Goal: Check status: Check status

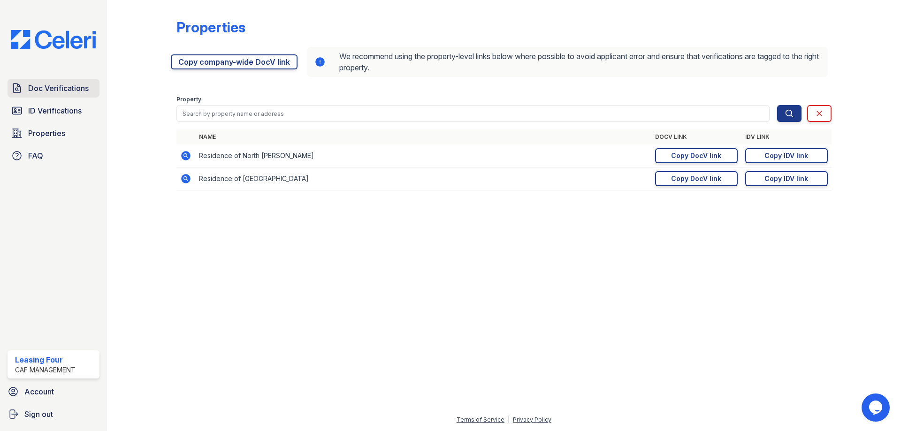
click at [36, 82] on link "Doc Verifications" at bounding box center [54, 88] width 92 height 19
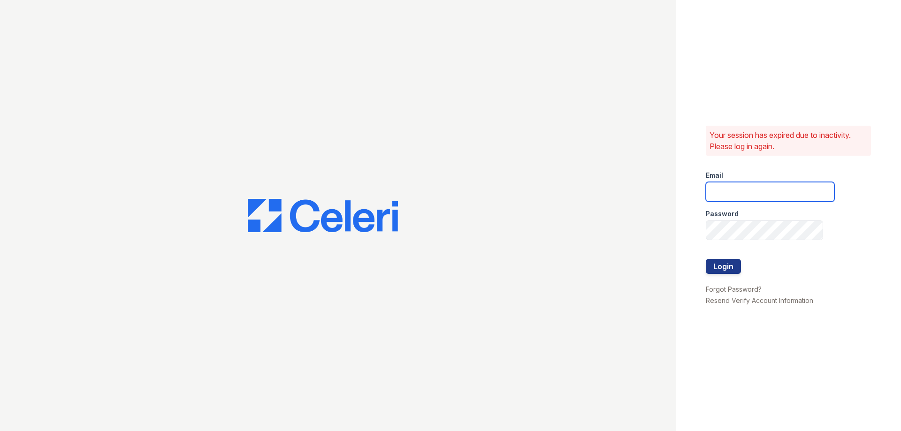
type input "residence4@cafmanagement.com"
click at [723, 267] on button "Login" at bounding box center [723, 266] width 35 height 15
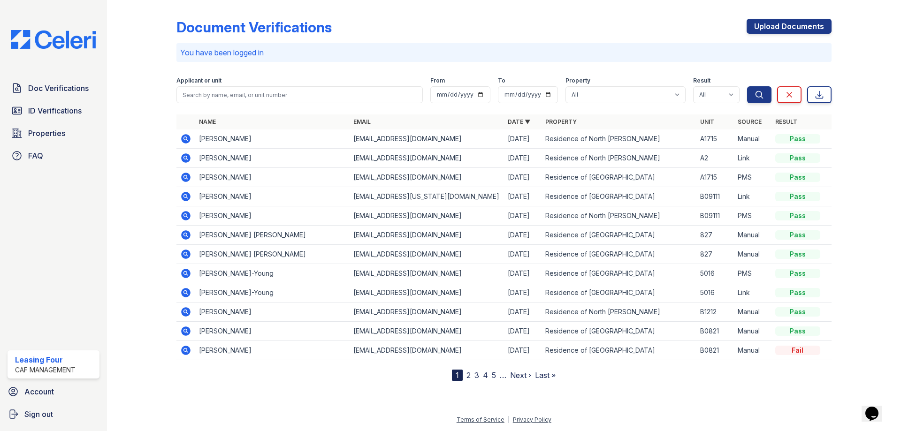
click at [187, 159] on icon at bounding box center [185, 158] width 11 height 11
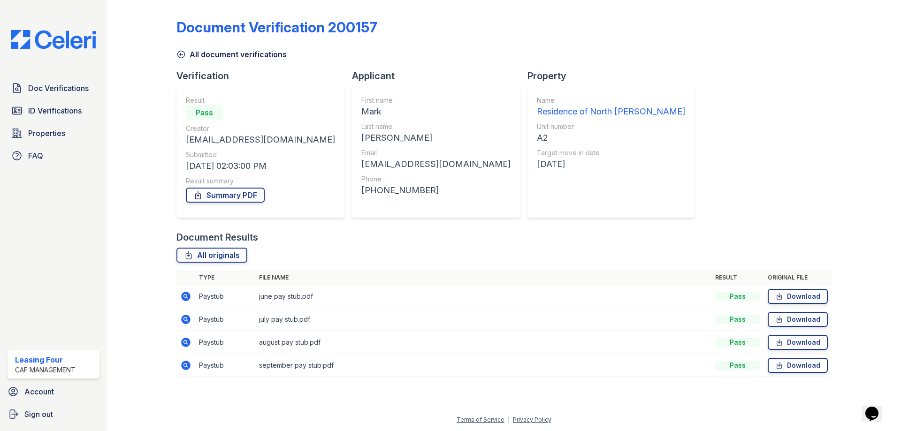
click at [186, 296] on icon at bounding box center [185, 296] width 2 height 2
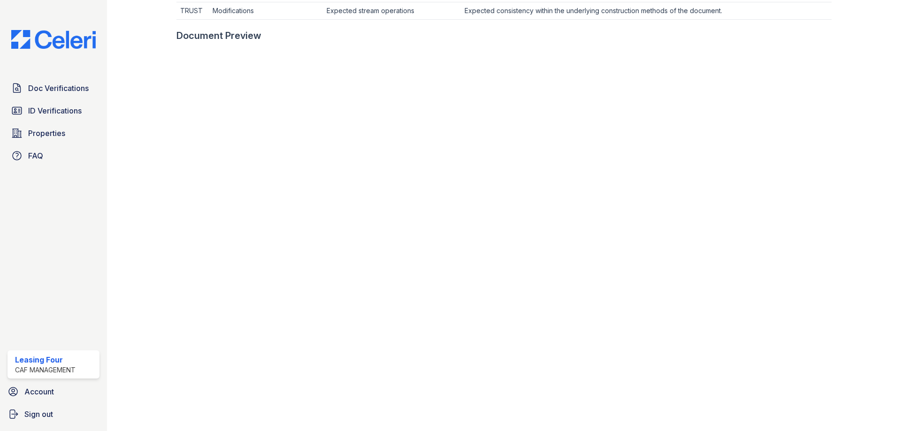
scroll to position [245, 0]
